Goal: Unclear: Browse casually

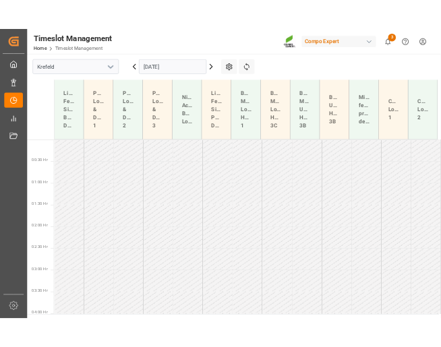
scroll to position [572, 0]
